Goal: Task Accomplishment & Management: Use online tool/utility

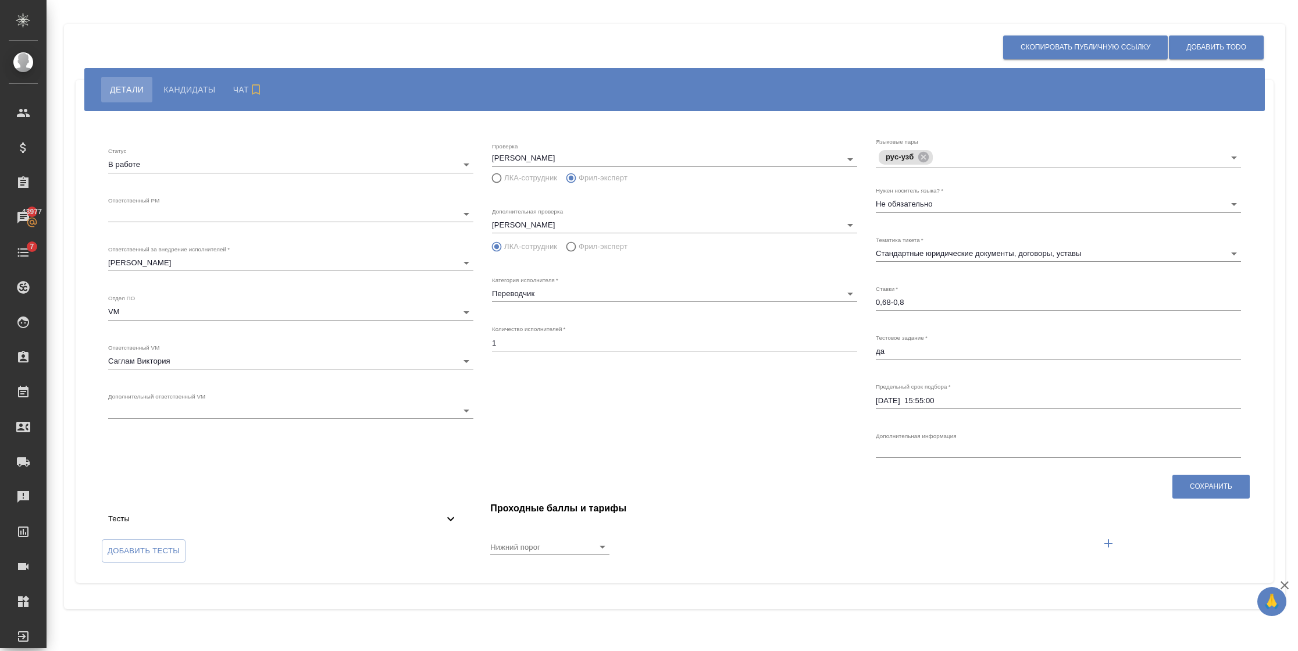
click at [176, 209] on body "🙏 .cls-1 fill:#fff; AWATERA Semenets Irina Клиенты Спецификации Заказы 43977 Ча…" at bounding box center [649, 325] width 1298 height 651
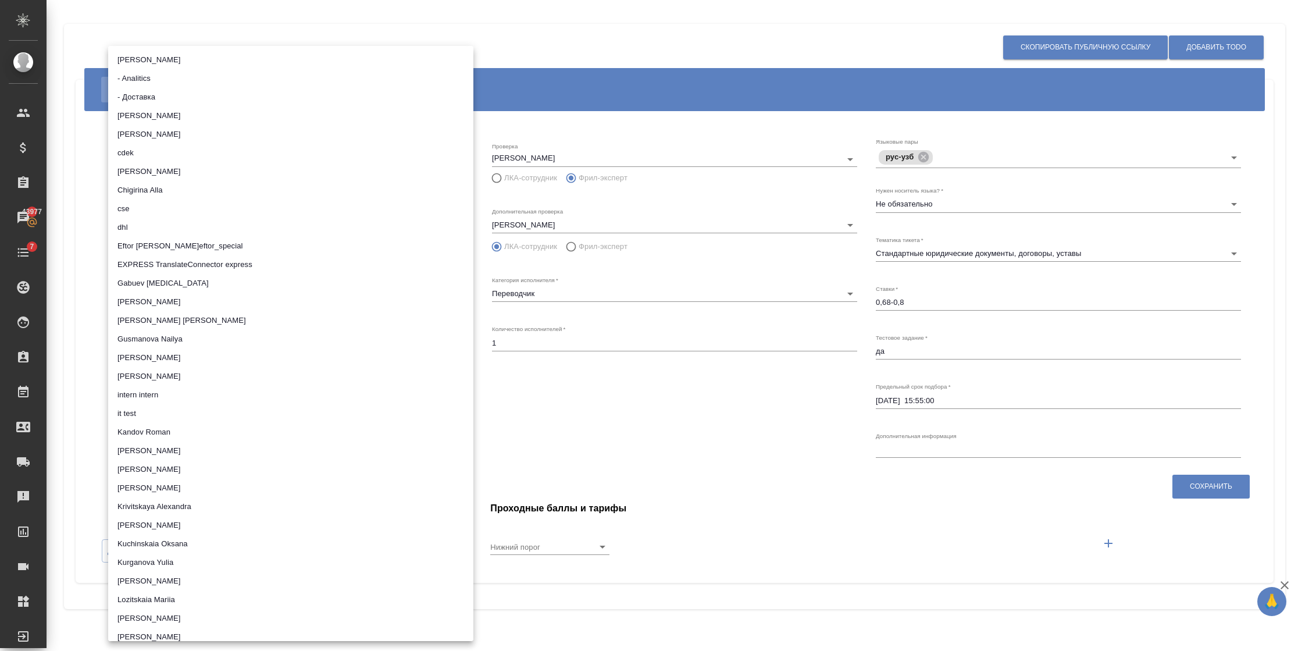
scroll to position [1652, 0]
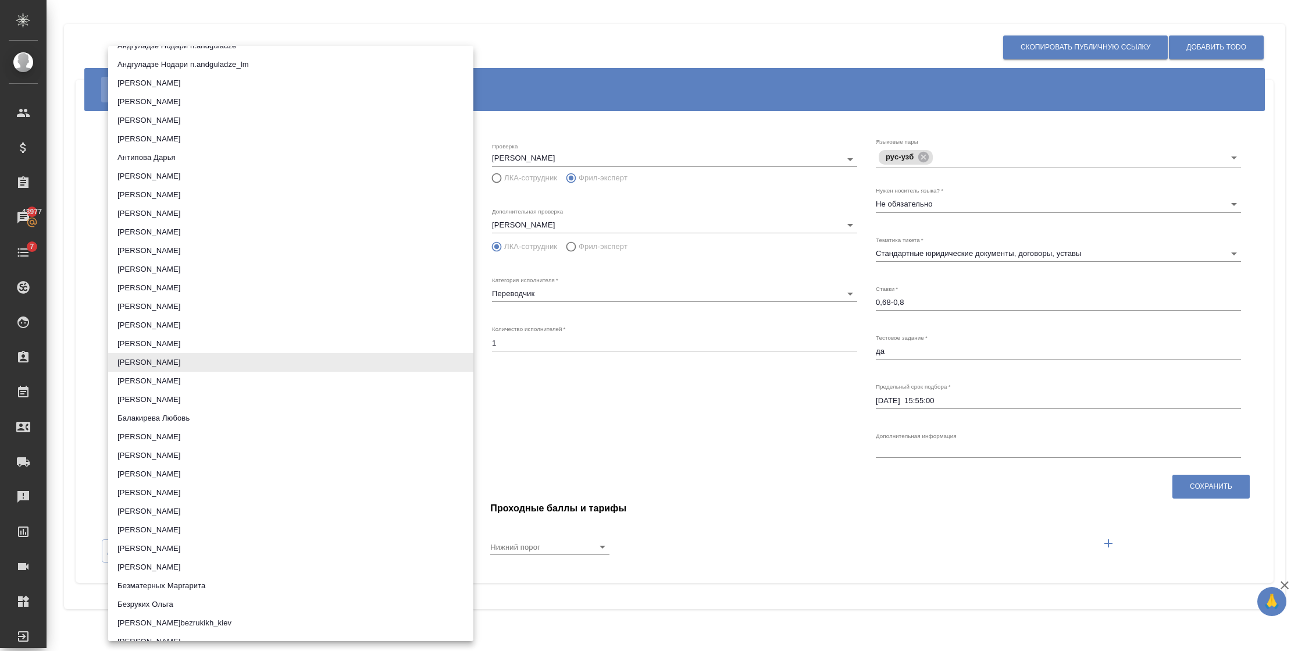
click at [195, 343] on li "Бабкина Анастасия" at bounding box center [290, 343] width 365 height 19
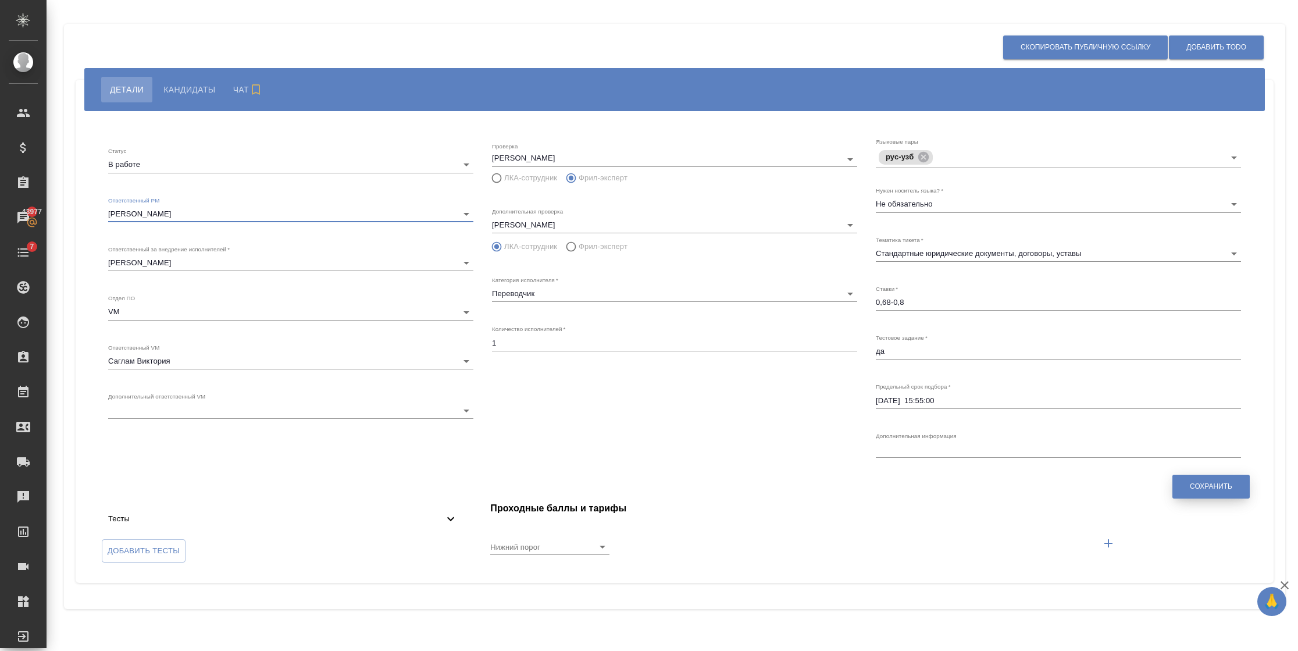
click at [1184, 491] on button "Сохранить" at bounding box center [1210, 487] width 77 height 24
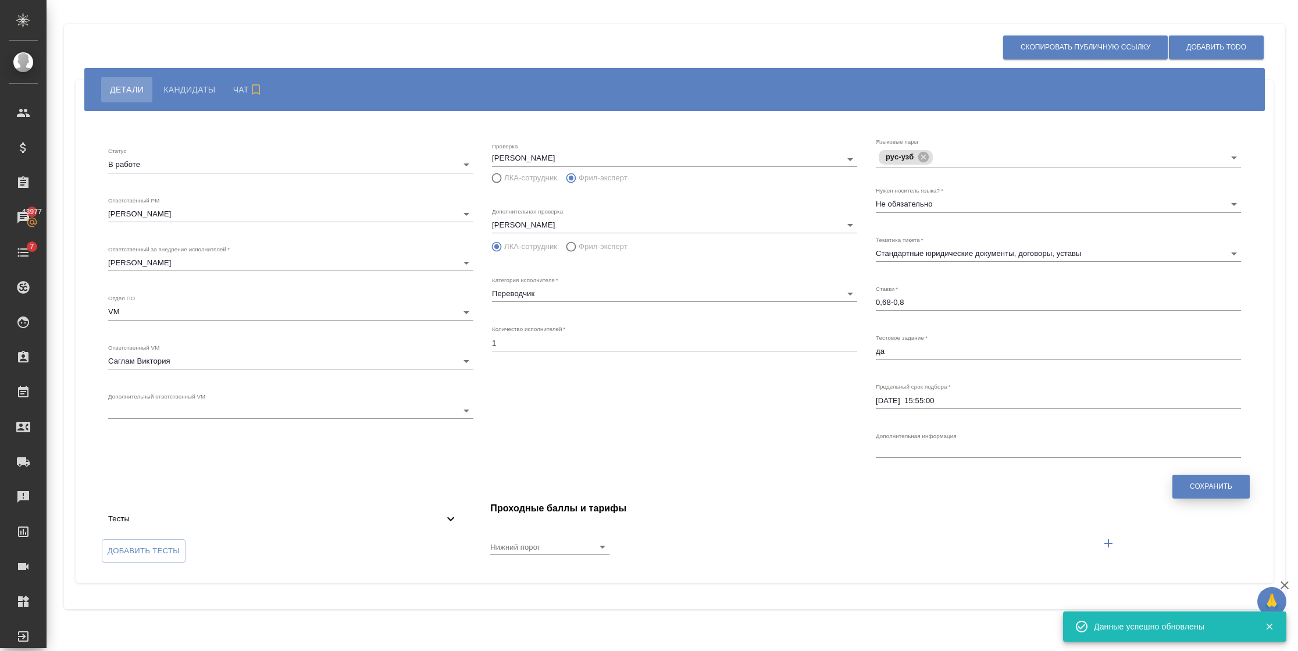
type input "5c20d9dc6b20bf2f1105a5ae"
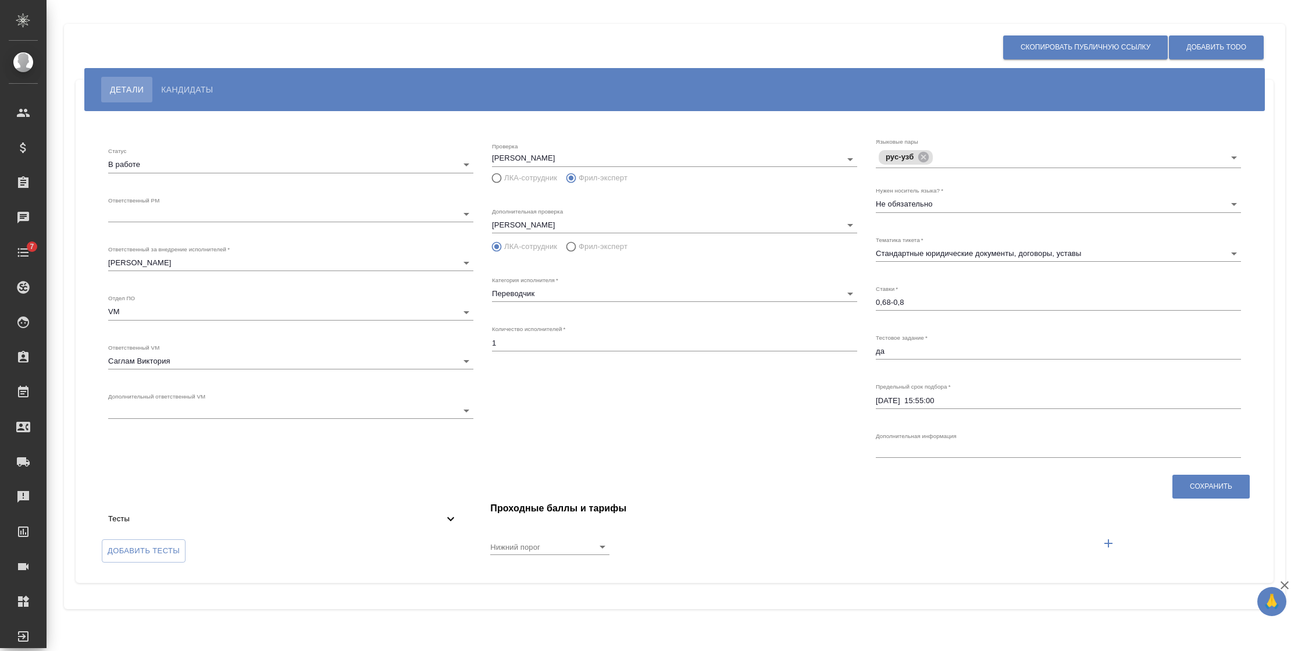
click at [183, 214] on body "🙏 .cls-1 fill:#fff; AWATERA Semenets Irina Клиенты Спецификации Заказы Чаты 7 T…" at bounding box center [649, 325] width 1298 height 651
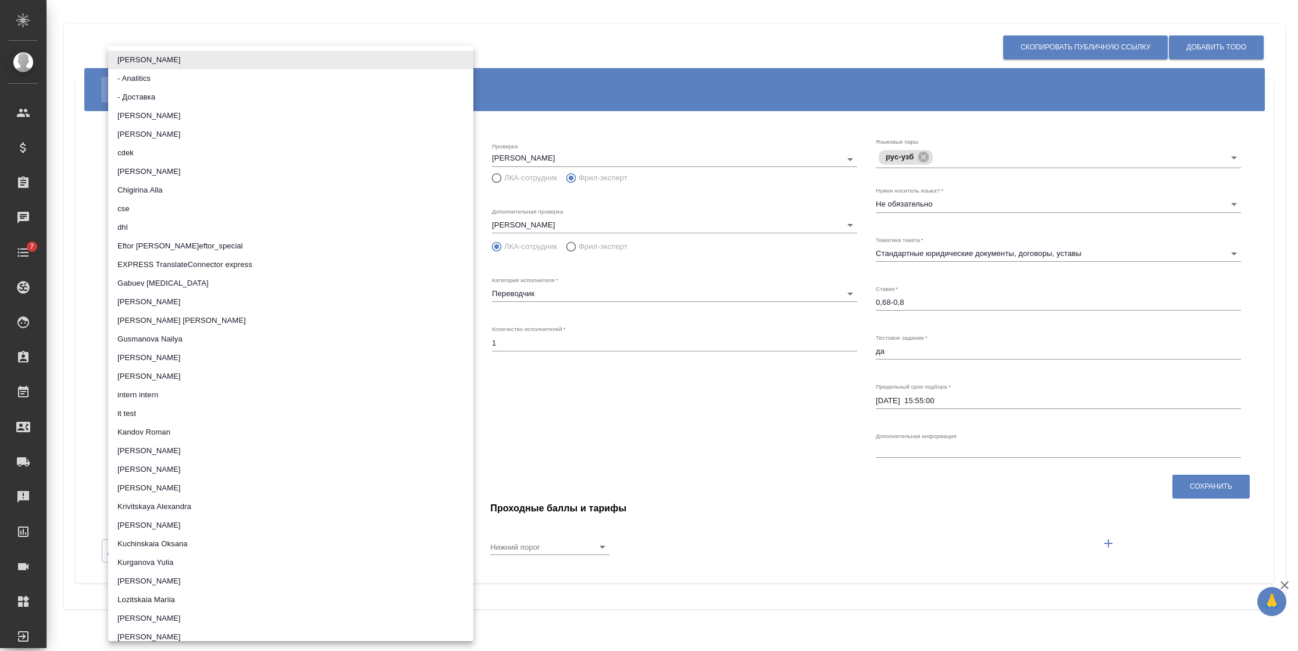
drag, startPoint x: 730, startPoint y: 444, endPoint x: 695, endPoint y: 420, distance: 42.7
click at [730, 444] on div at bounding box center [649, 325] width 1298 height 651
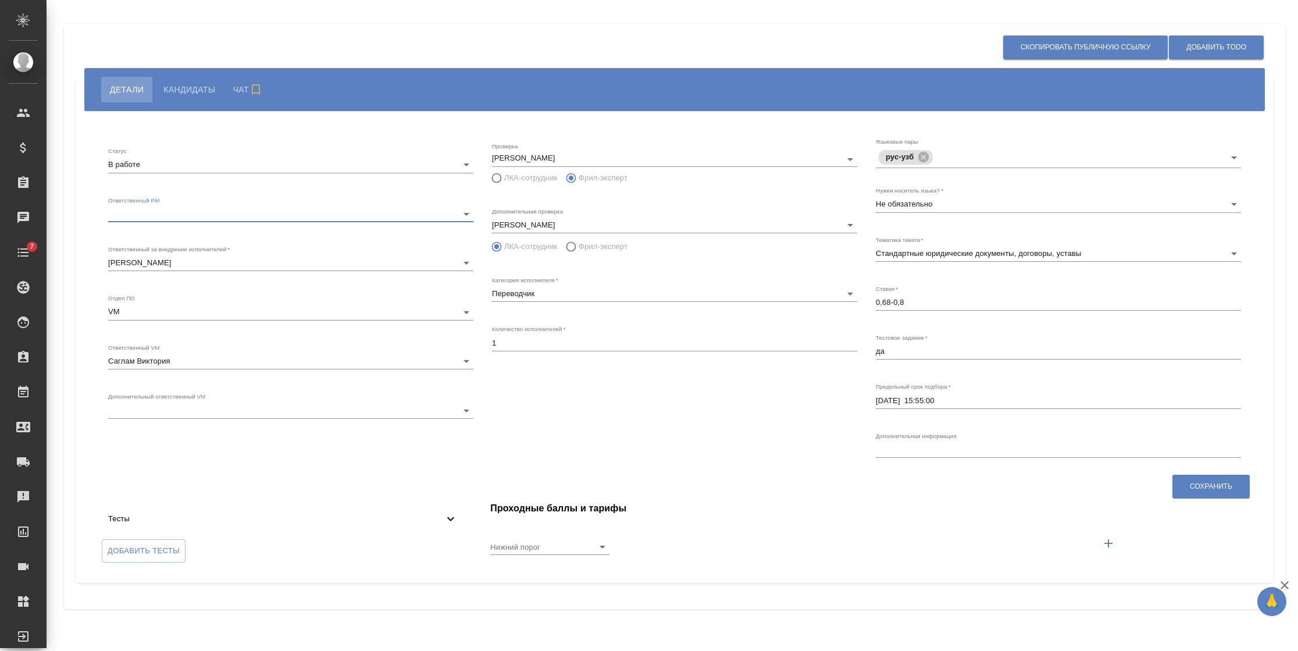
click at [187, 211] on body "🙏 .cls-1 fill:#fff; AWATERA Semenets Irina Клиенты Спецификации Заказы Чаты 7 T…" at bounding box center [649, 325] width 1298 height 651
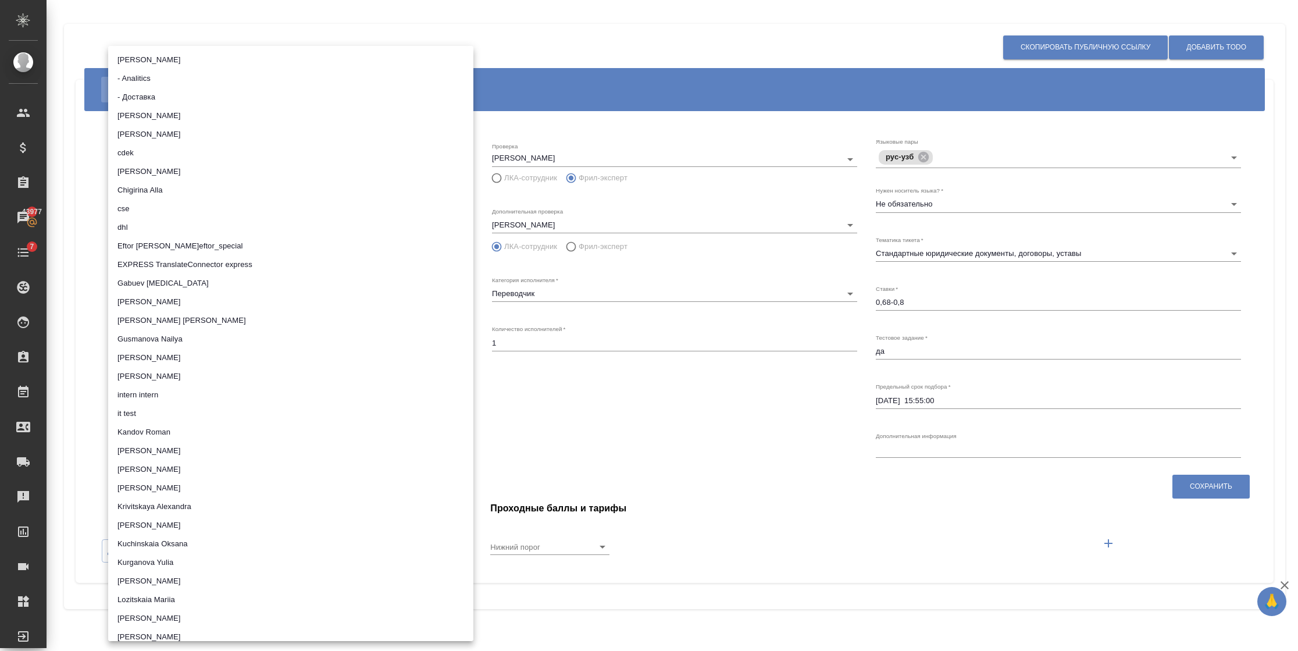
scroll to position [1652, 0]
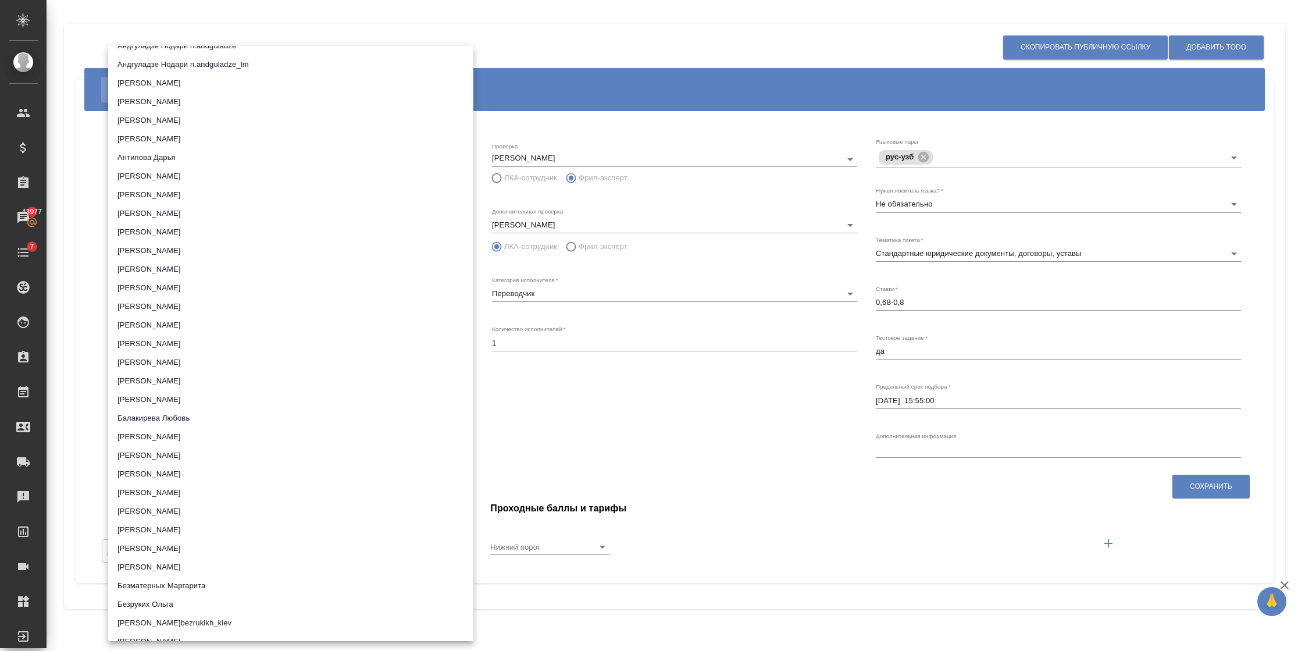
click at [168, 344] on li "Бабкина Анастасия" at bounding box center [290, 343] width 365 height 19
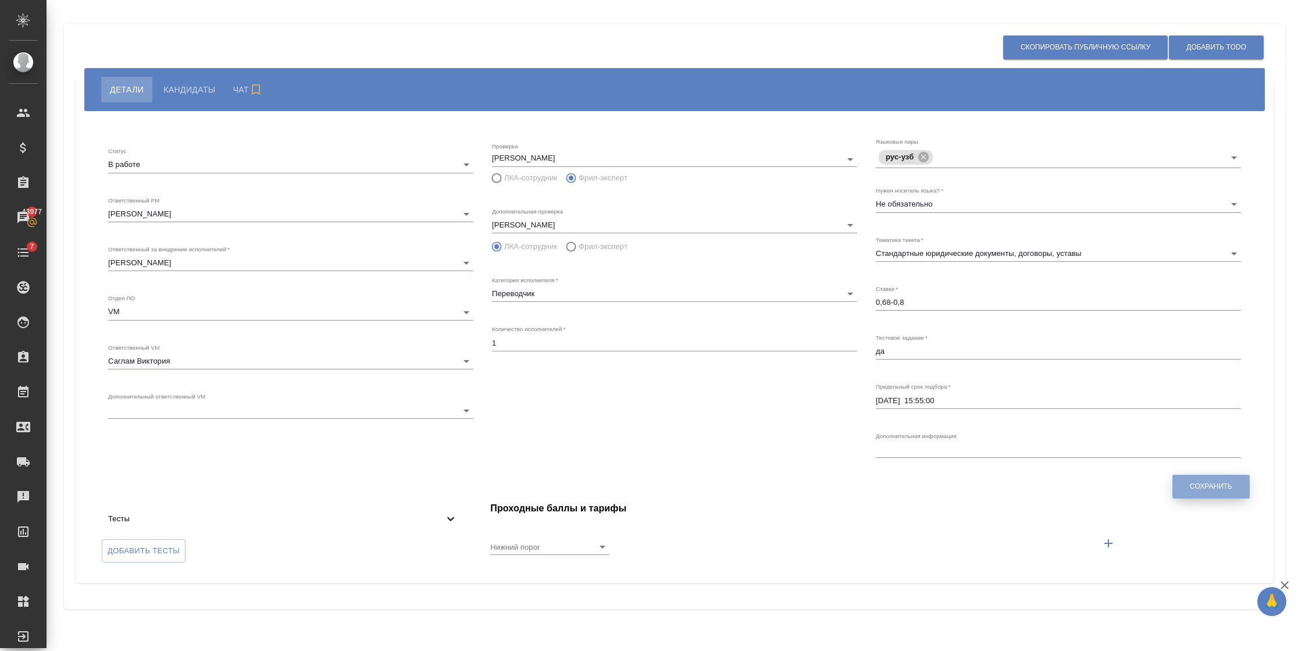
click at [1224, 482] on span "Сохранить" at bounding box center [1211, 487] width 42 height 10
type input "5c20d9dc6b20bf2f1105a5ae"
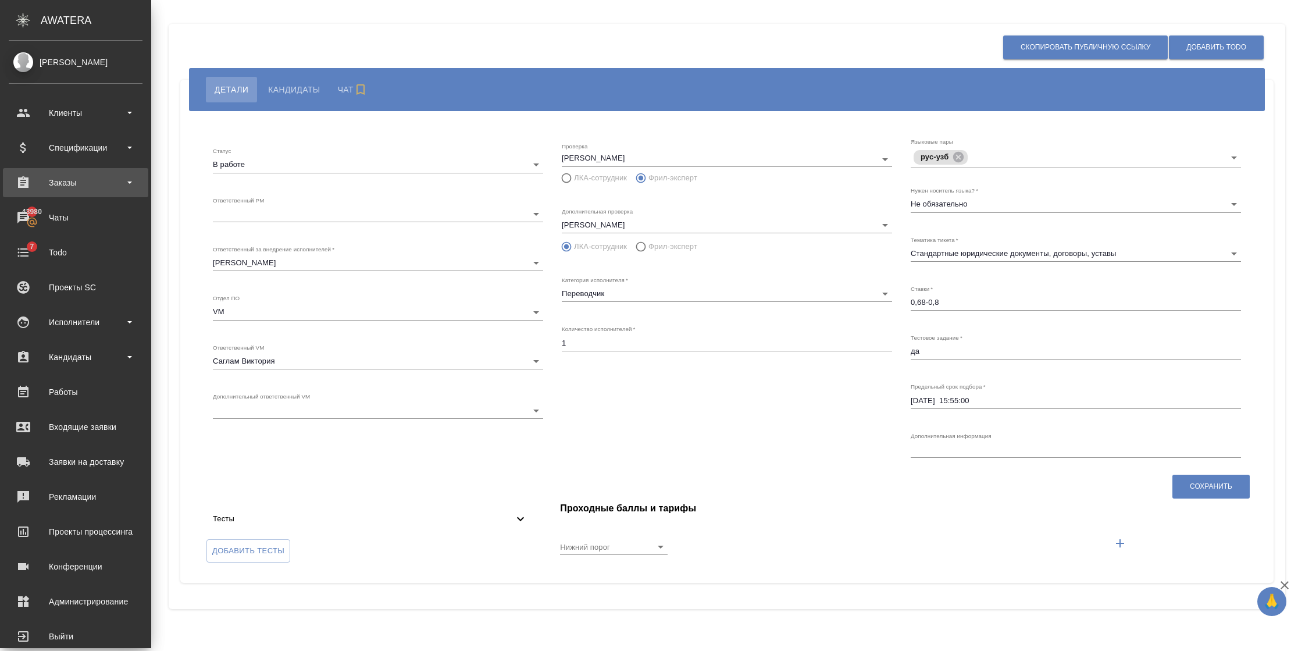
click at [74, 184] on div "Заказы" at bounding box center [76, 182] width 134 height 17
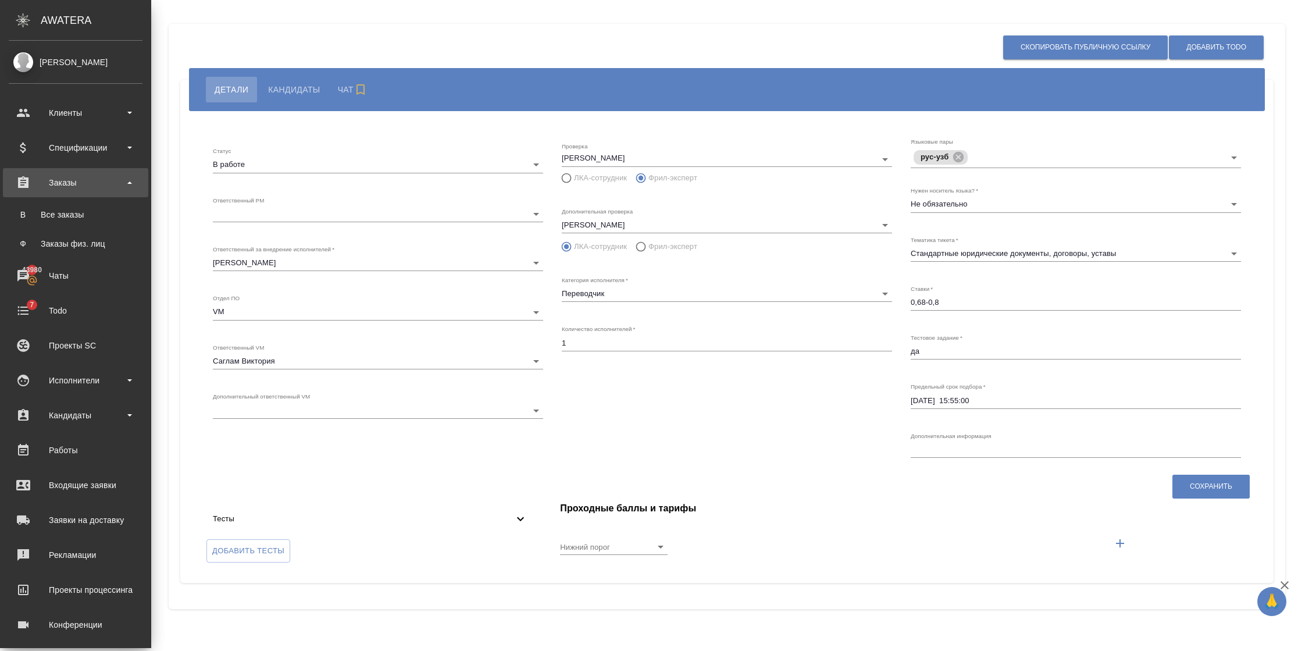
click at [76, 186] on div "Заказы" at bounding box center [76, 182] width 134 height 17
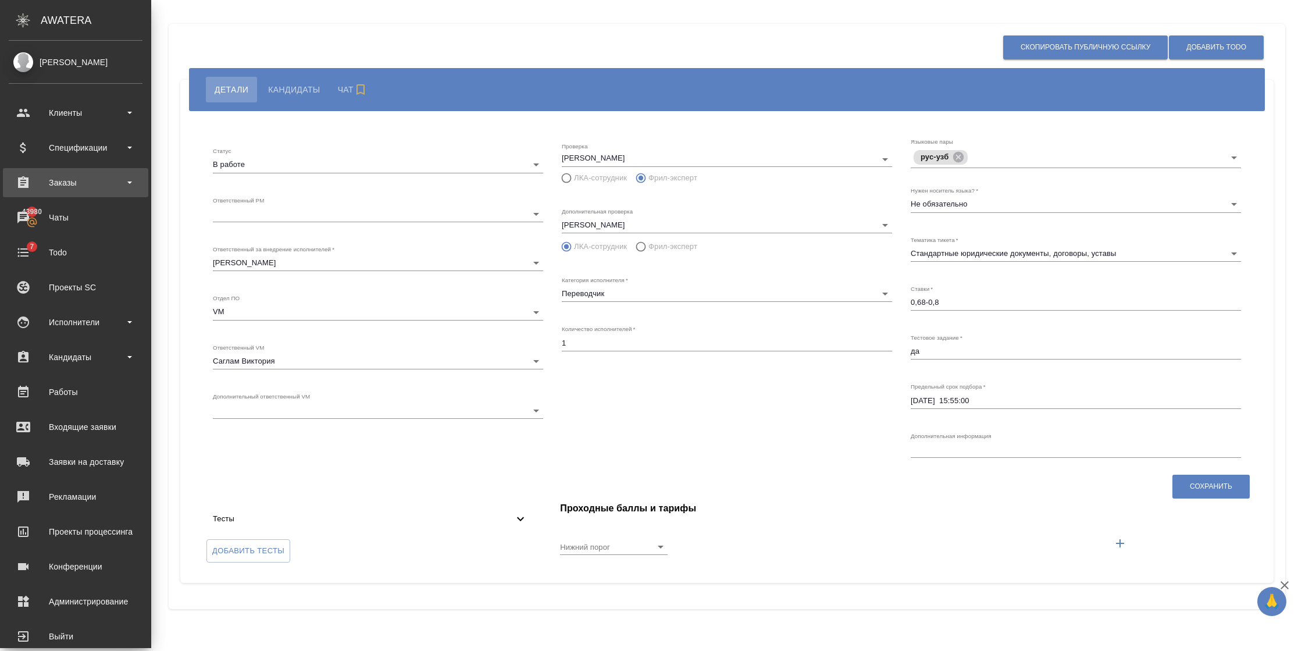
click at [66, 184] on div "Заказы" at bounding box center [76, 182] width 134 height 17
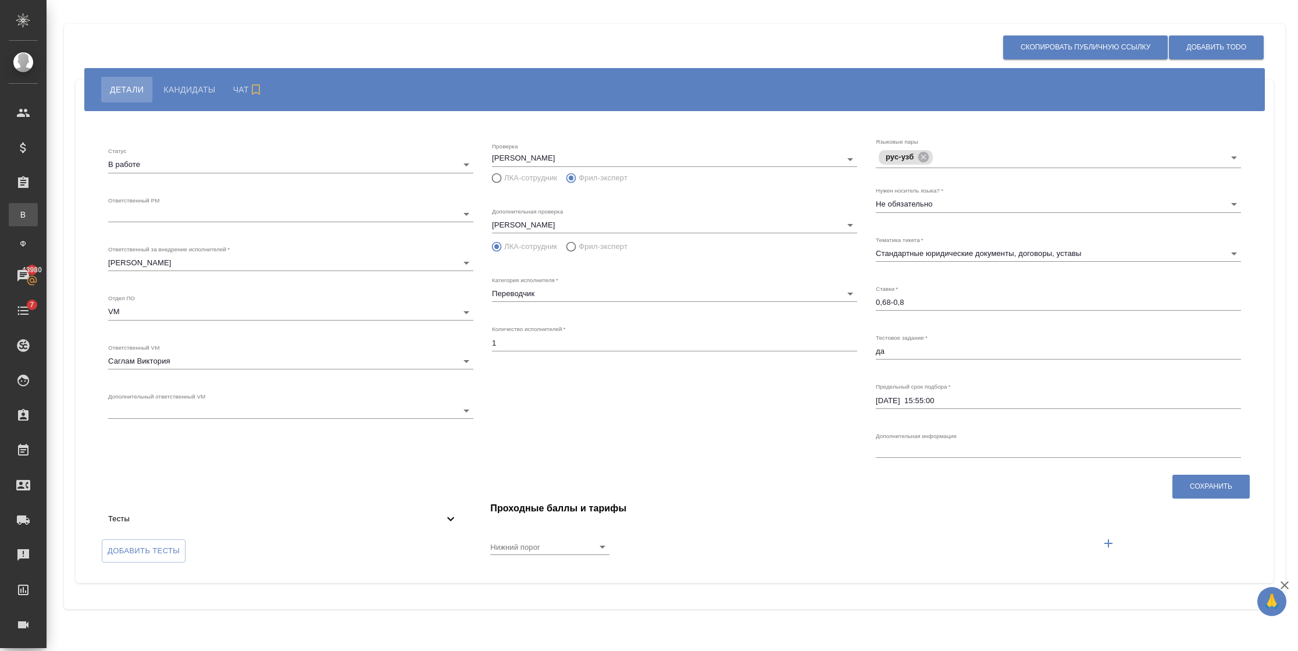
click at [17, 212] on div "Все заказы" at bounding box center [8, 215] width 17 height 12
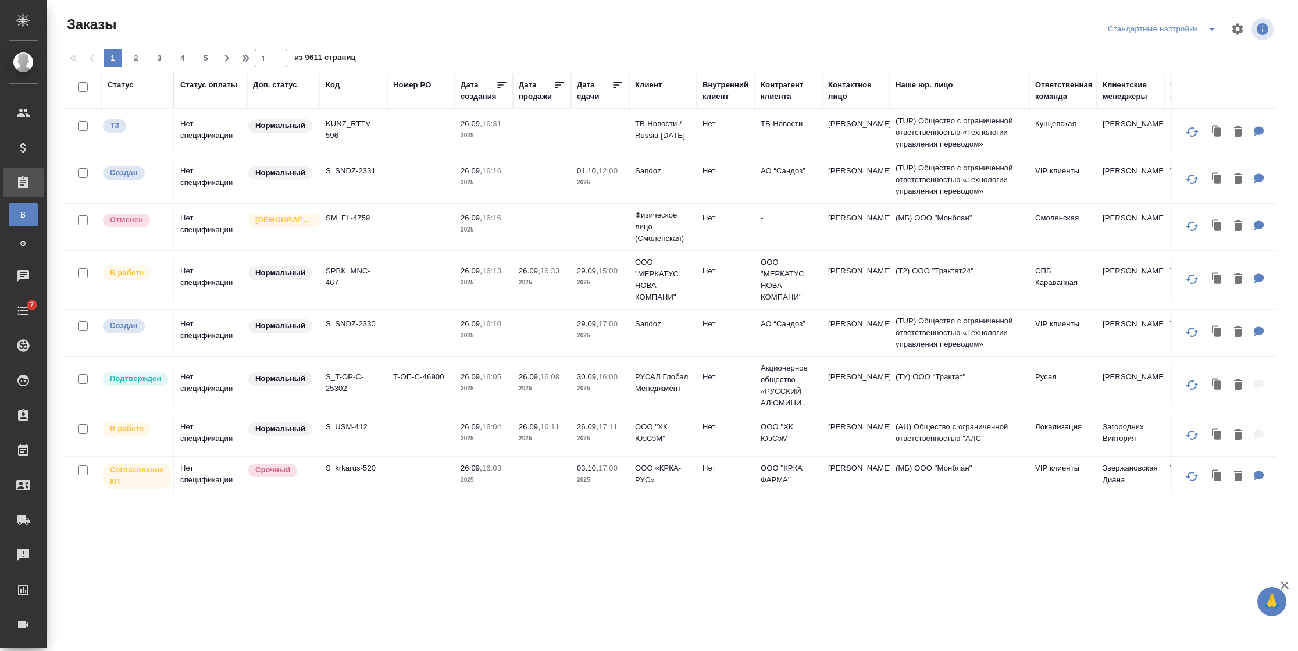
click at [207, 81] on div "Статус оплаты" at bounding box center [208, 85] width 57 height 12
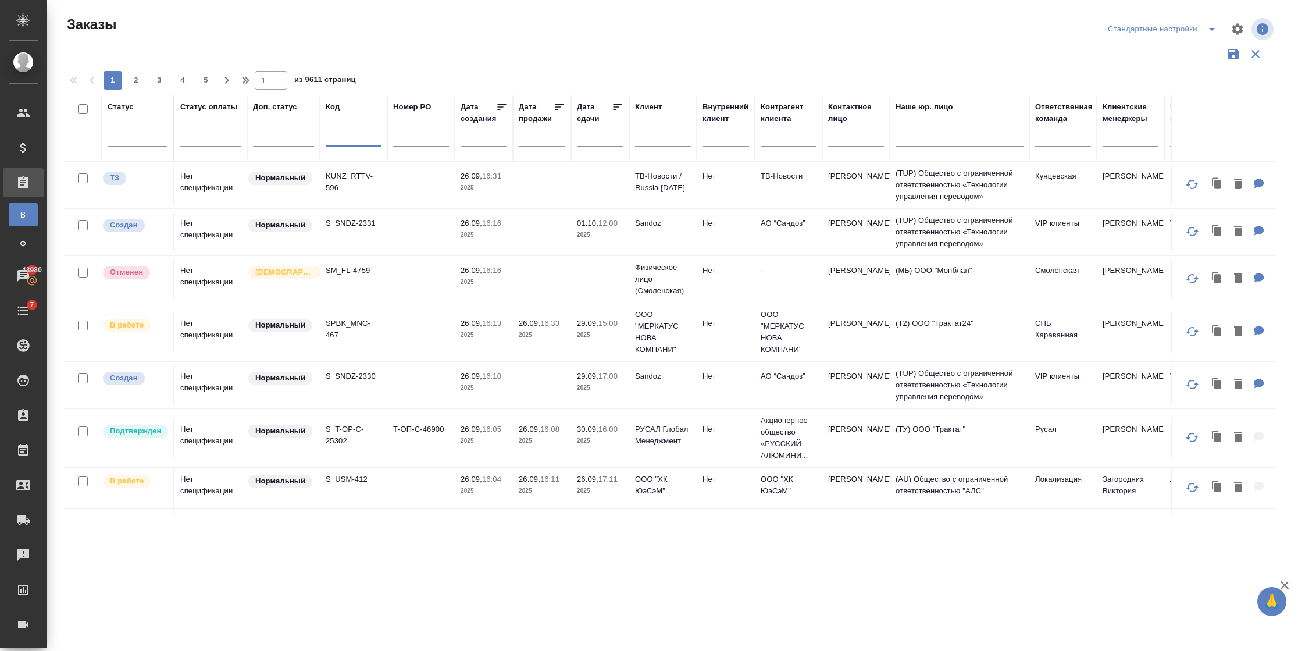
click at [340, 142] on input "text" at bounding box center [354, 139] width 56 height 15
paste input "vm_AwA-1850"
type input "vm_AwA-1850"
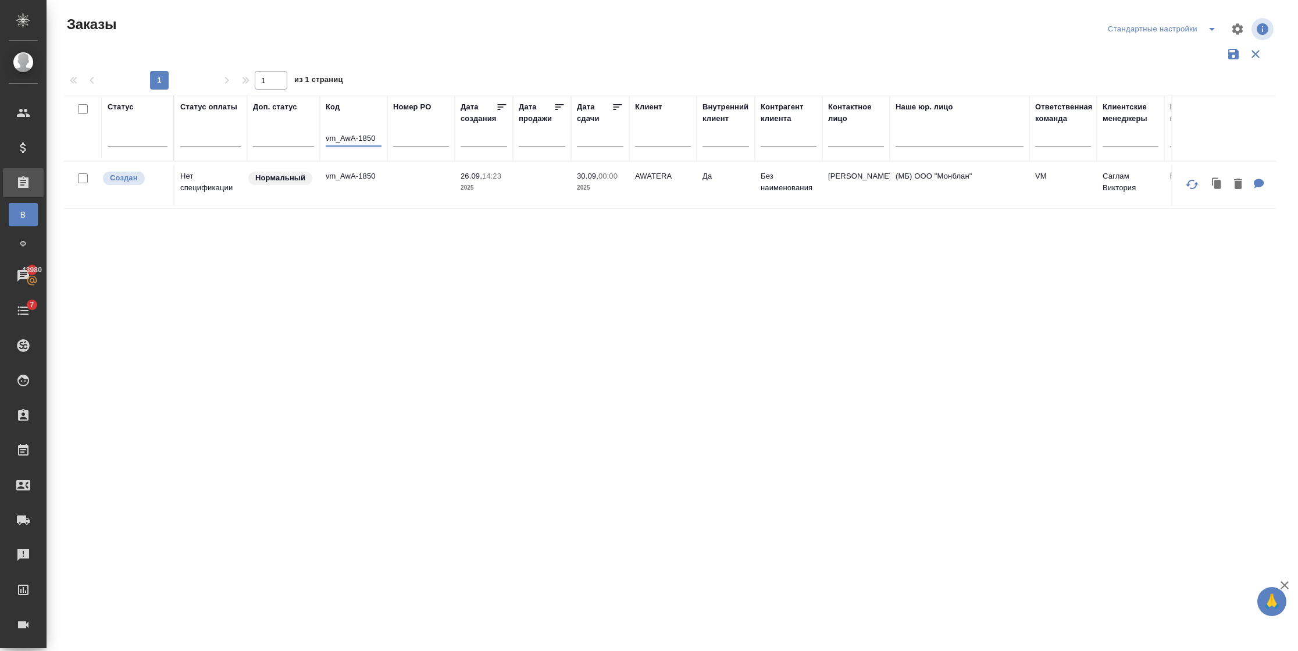
click at [341, 181] on p "vm_AwA-1850" at bounding box center [354, 176] width 56 height 12
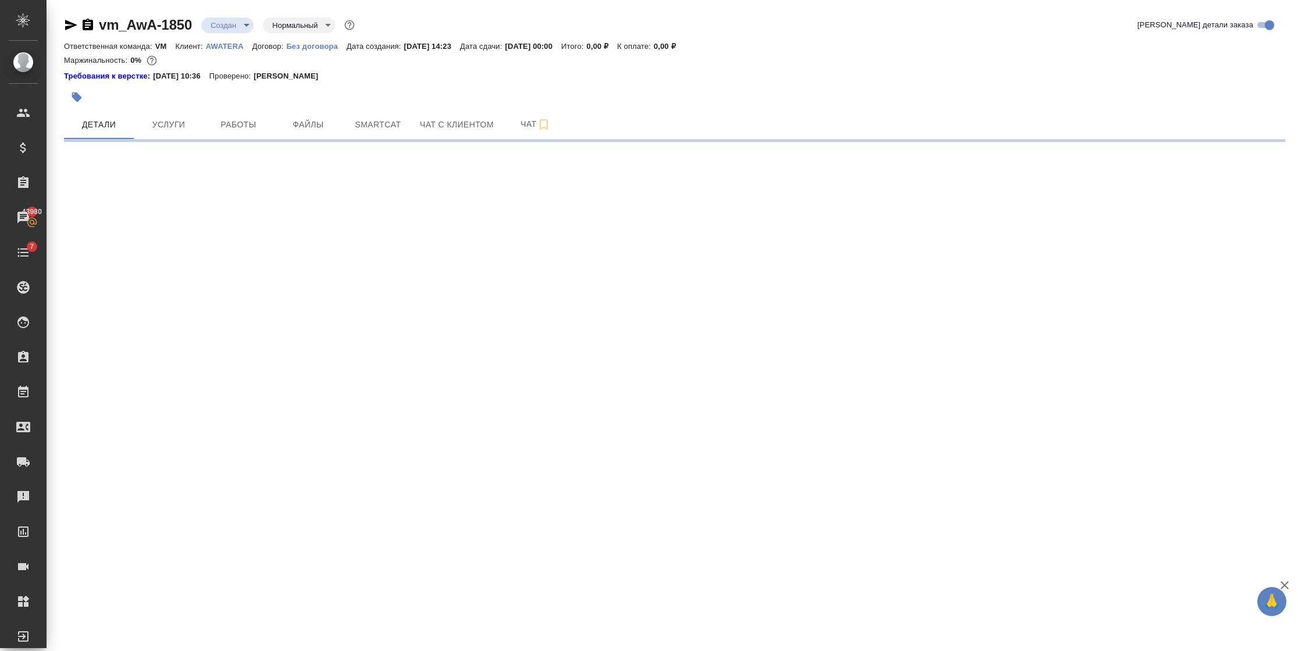
select select "RU"
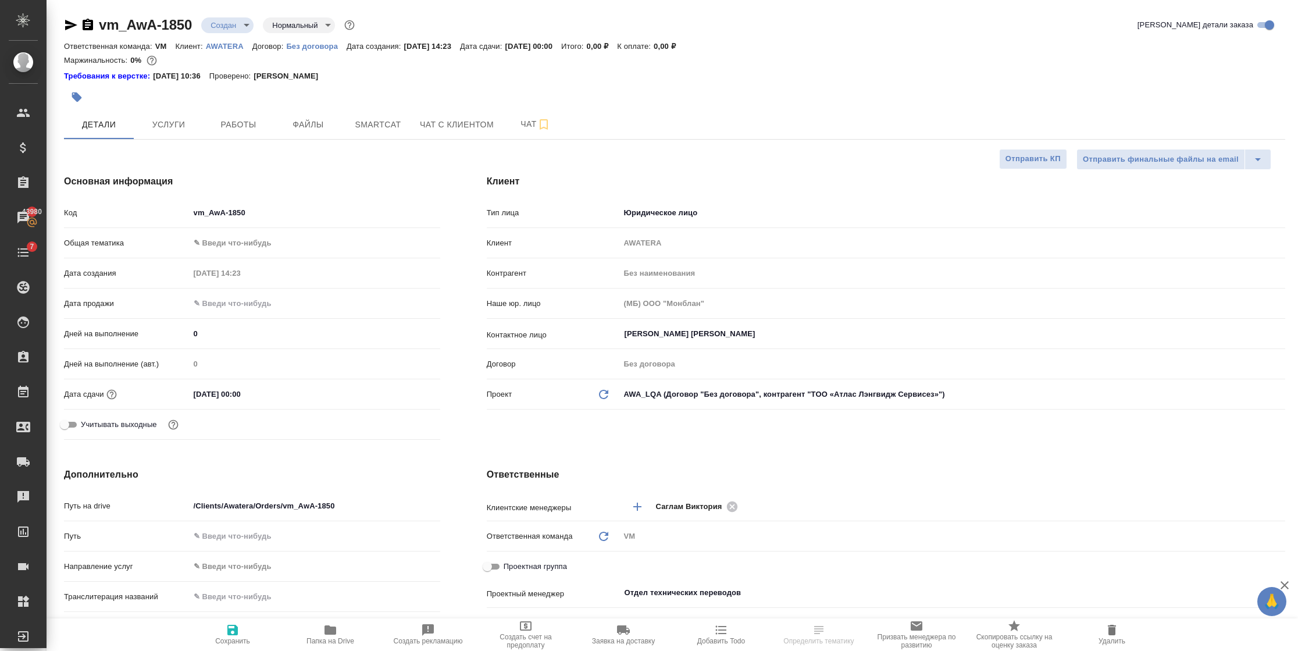
type textarea "x"
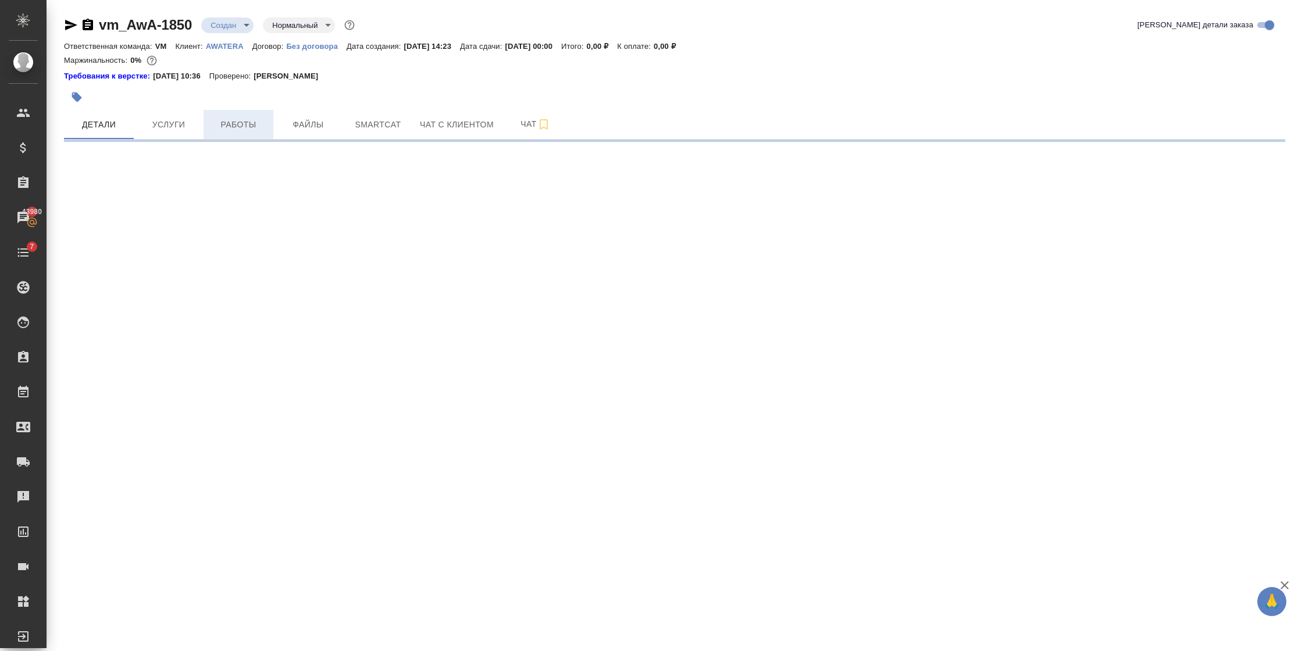
click at [237, 136] on button "Работы" at bounding box center [239, 124] width 70 height 29
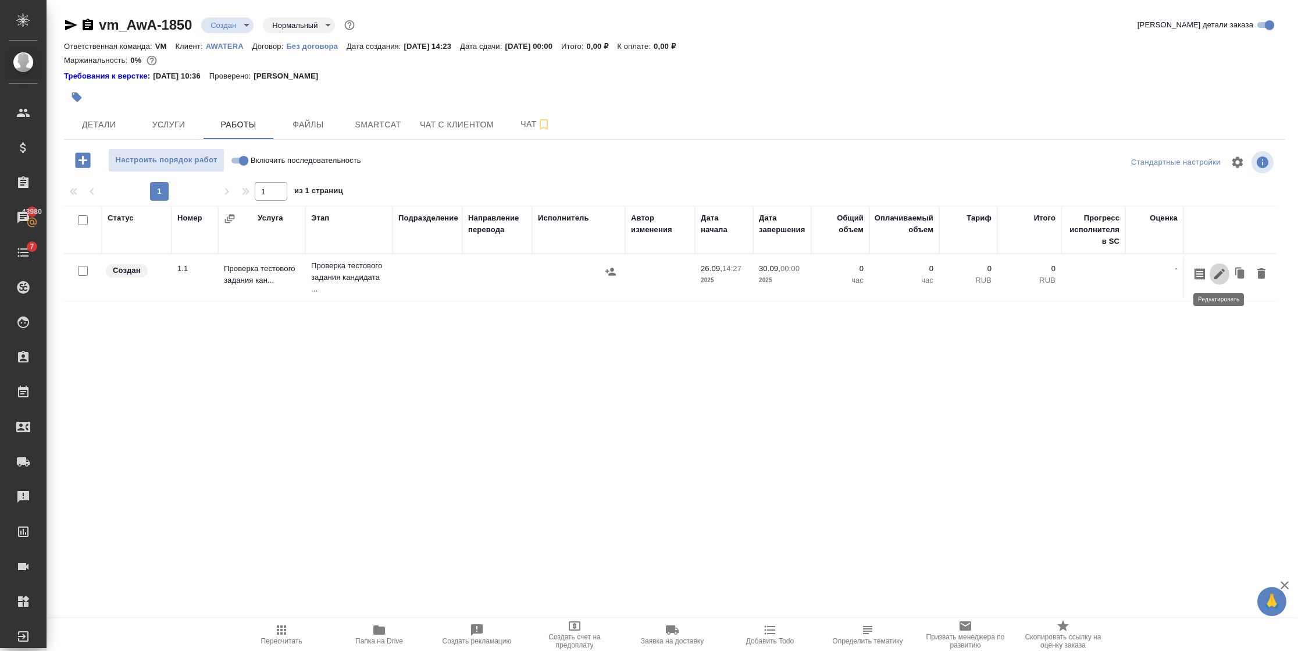
click at [1220, 275] on icon "button" at bounding box center [1219, 274] width 10 height 10
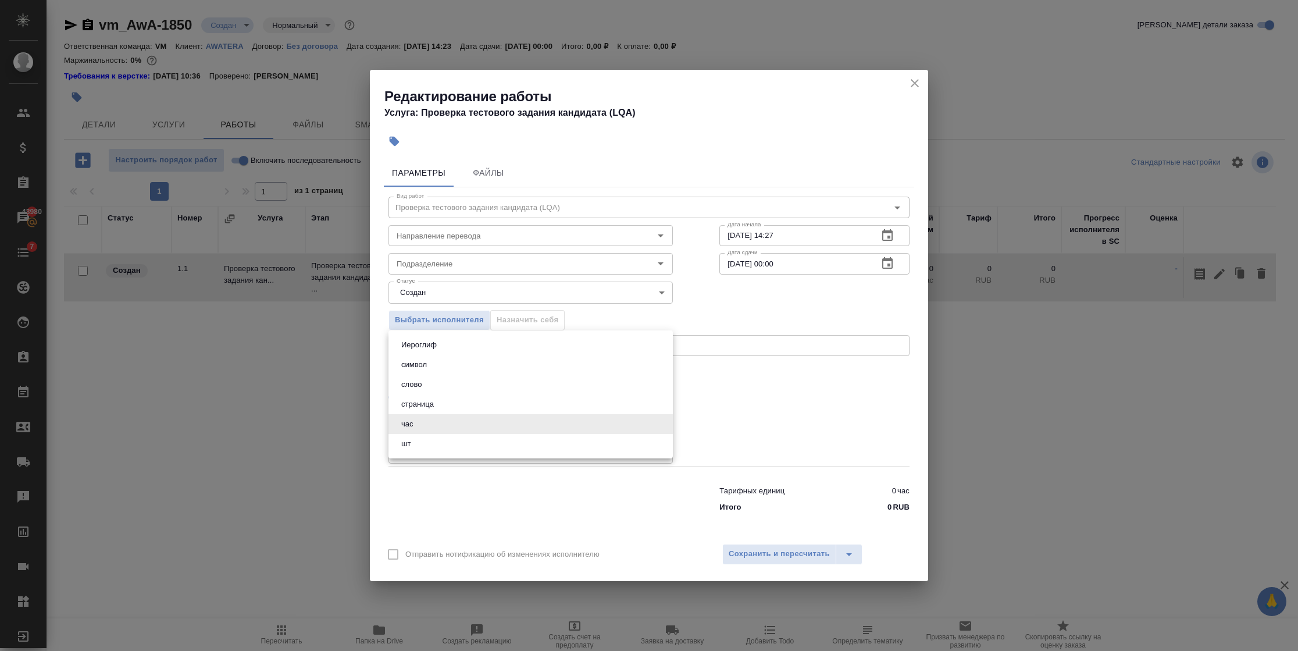
click at [415, 430] on body "🙏 .cls-1 fill:#fff; AWATERA Semenets Irina Клиенты Спецификации Заказы 43980 Ча…" at bounding box center [649, 325] width 1298 height 651
click at [416, 442] on li "шт" at bounding box center [530, 444] width 284 height 20
type input "5a8b1489cc6b4906c91bfdc1"
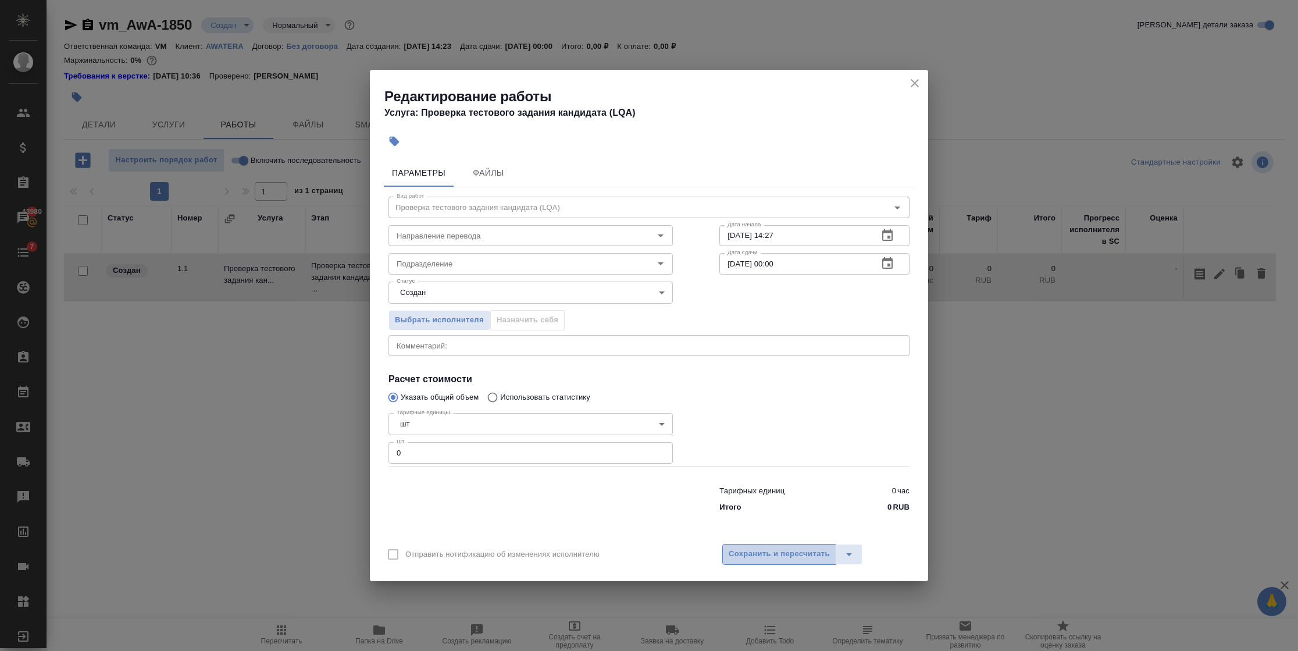
click at [825, 552] on span "Сохранить и пересчитать" at bounding box center [779, 553] width 101 height 13
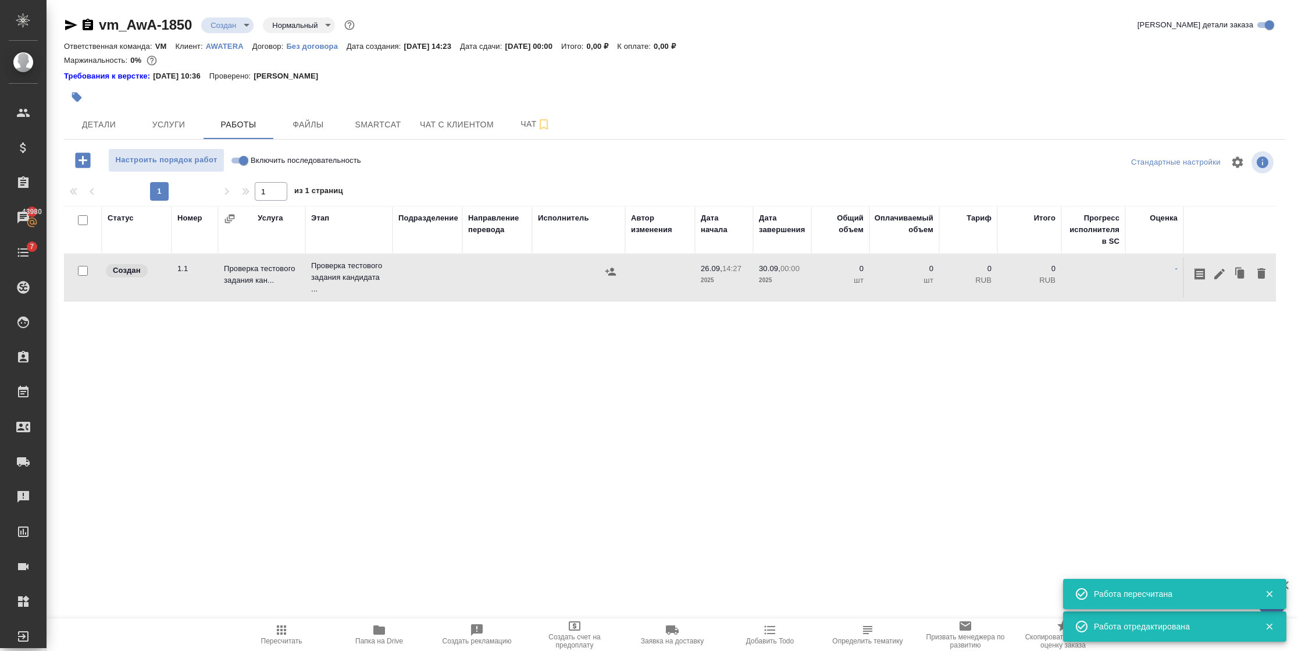
click at [857, 269] on p "0" at bounding box center [840, 269] width 47 height 12
click at [844, 269] on p "0" at bounding box center [840, 269] width 47 height 12
click at [854, 263] on p "0" at bounding box center [840, 269] width 47 height 12
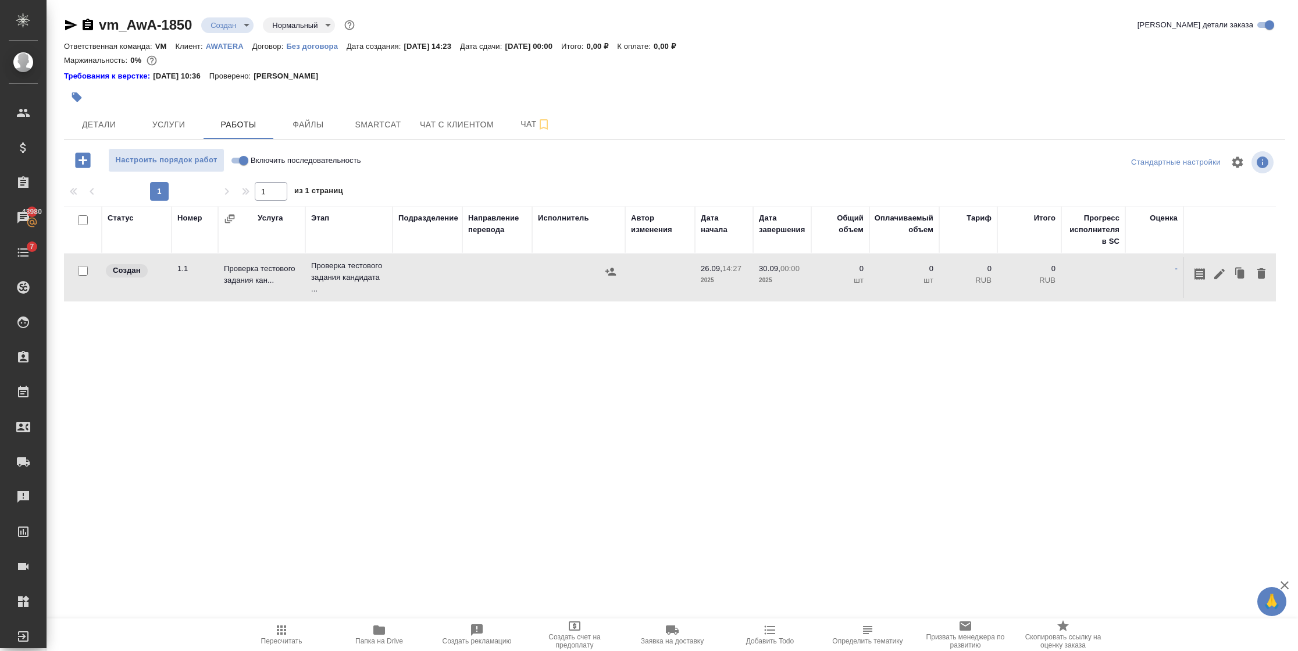
click at [853, 262] on td "0 шт" at bounding box center [840, 277] width 58 height 41
click at [1215, 273] on icon "button" at bounding box center [1220, 274] width 14 height 14
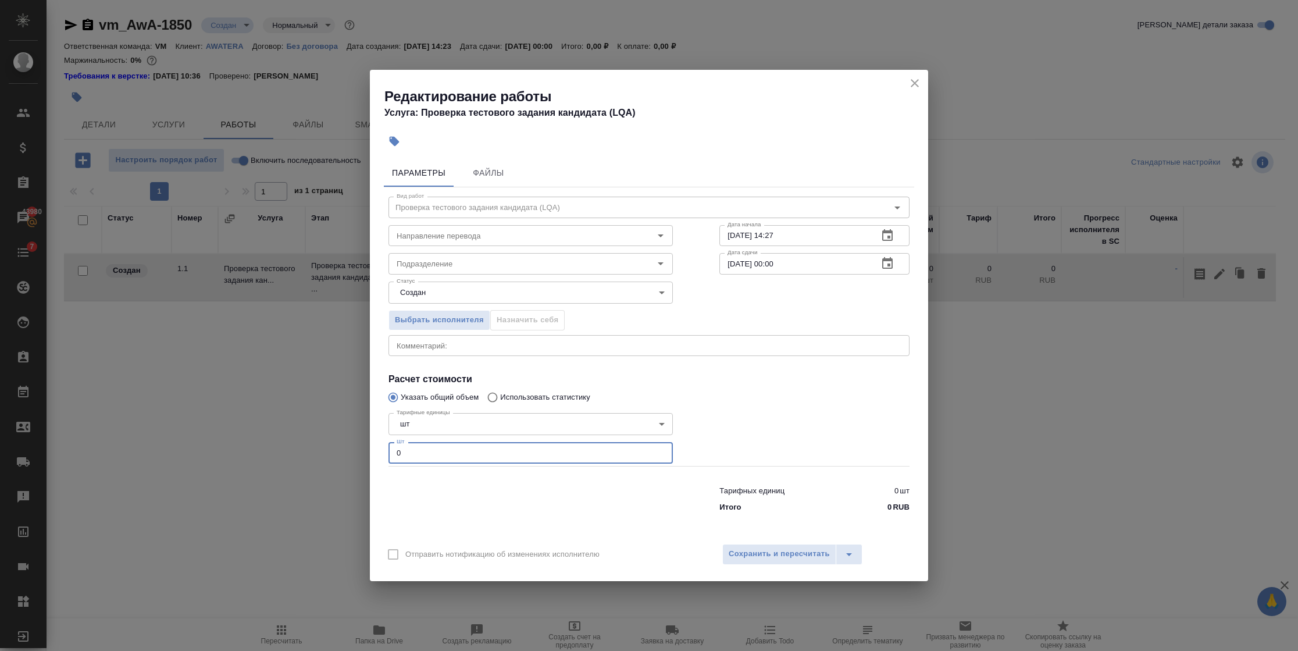
drag, startPoint x: 388, startPoint y: 443, endPoint x: 345, endPoint y: 440, distance: 43.1
click at [345, 440] on div "Редактирование работы Услуга: Проверка тестового задания кандидата (LQA) Параме…" at bounding box center [649, 325] width 1298 height 651
type input "2"
click at [786, 561] on button "Сохранить и пересчитать" at bounding box center [779, 554] width 114 height 21
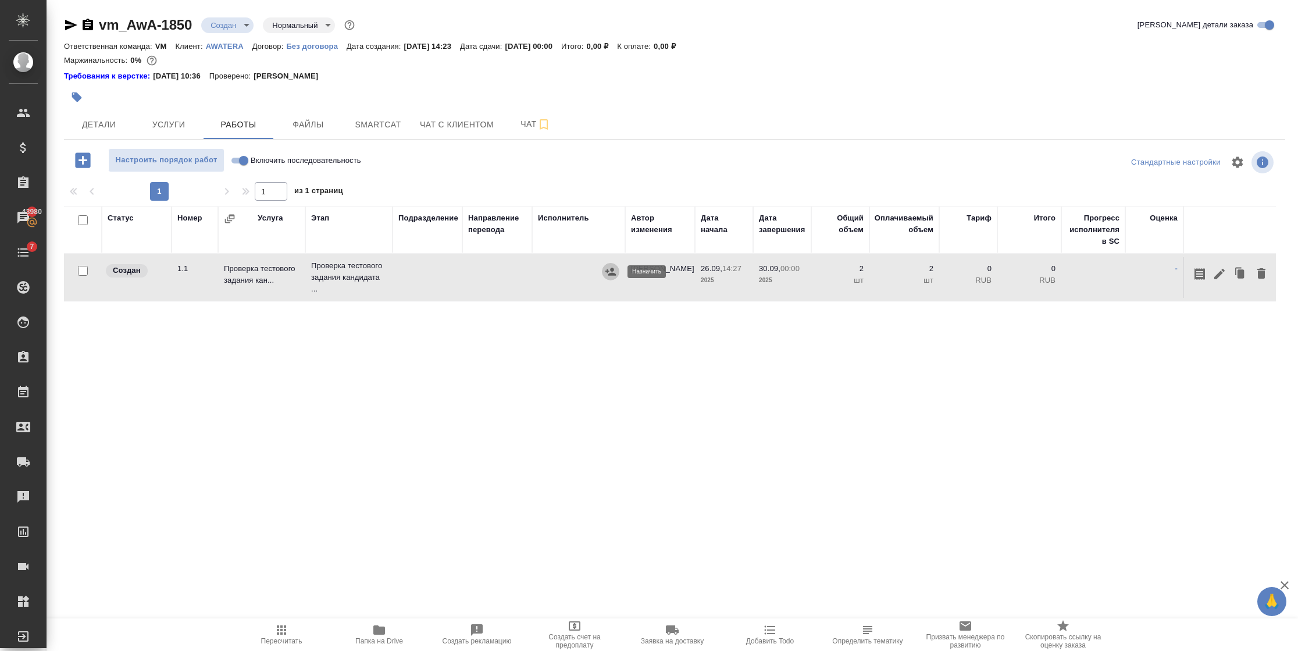
click at [609, 273] on icon "button" at bounding box center [611, 272] width 12 height 12
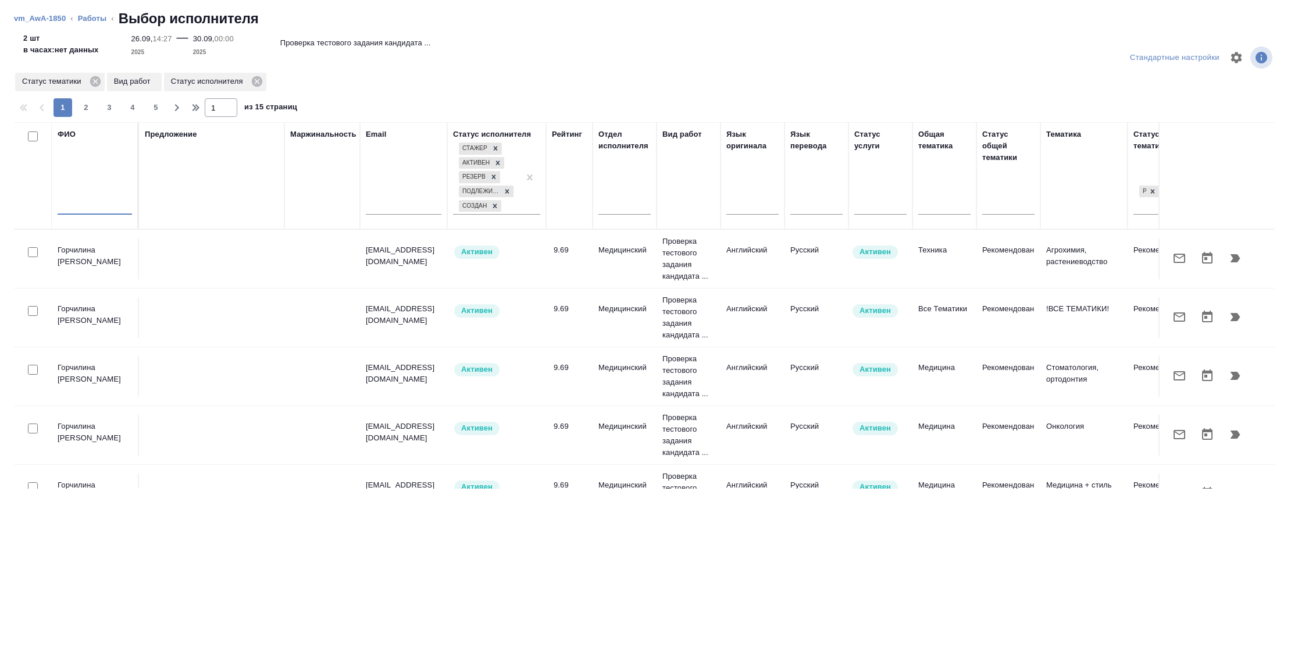
click at [102, 203] on input "text" at bounding box center [95, 207] width 74 height 15
paste input "Чыкынова"
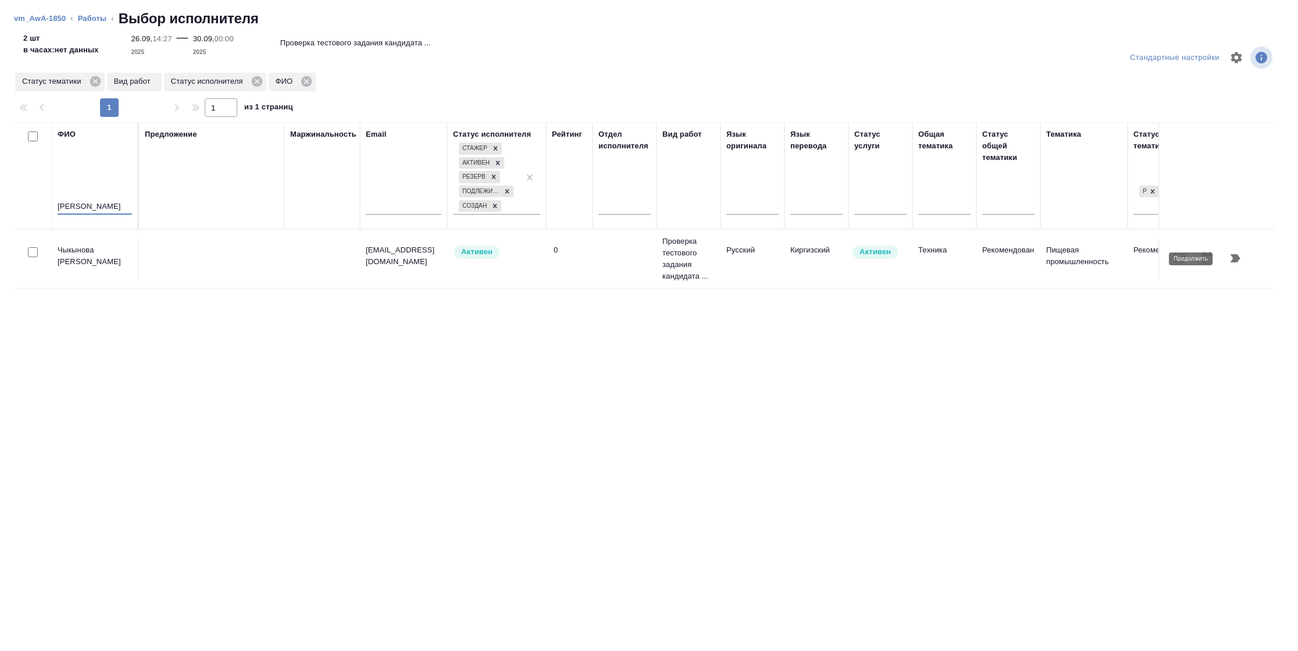
type input "Чыкынова"
click at [1242, 264] on button "button" at bounding box center [1235, 258] width 28 height 28
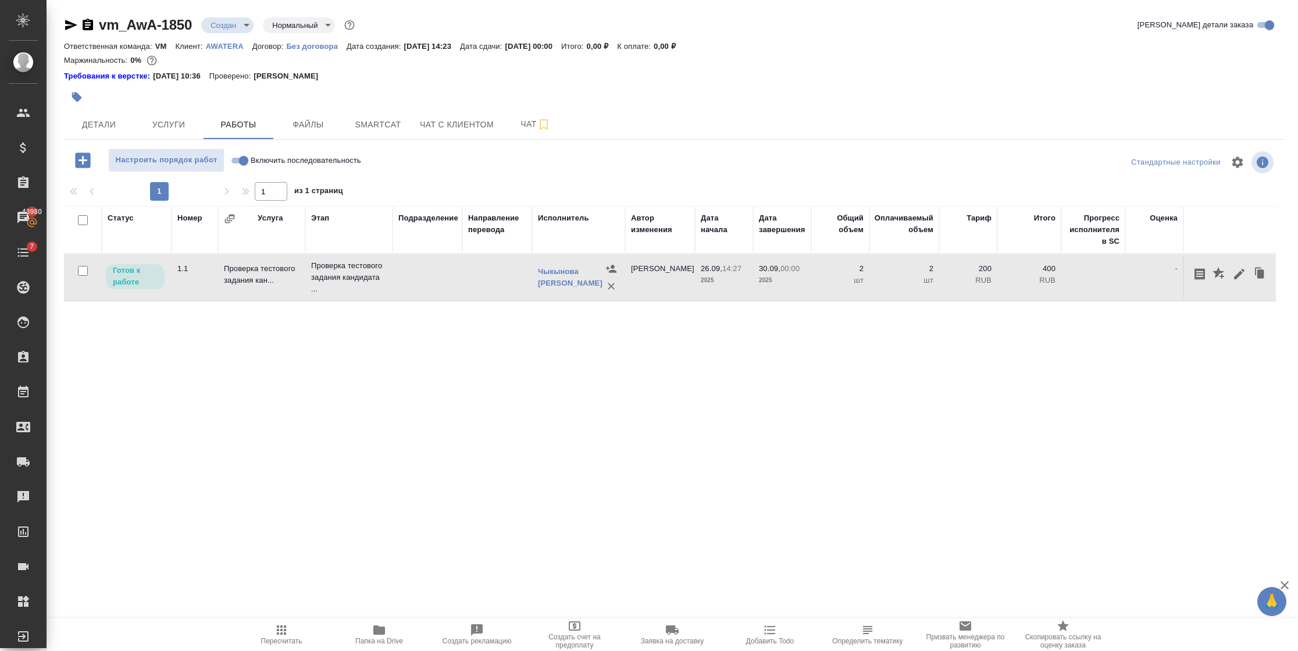
scroll to position [0, 244]
